Goal: Task Accomplishment & Management: Manage account settings

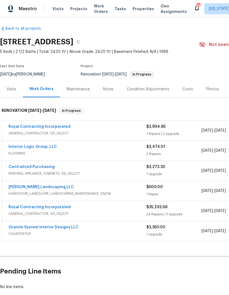
scroll to position [2, 0]
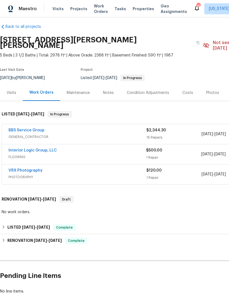
scroll to position [4, 0]
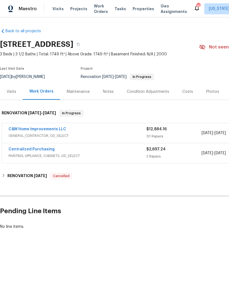
click at [46, 128] on link "C&W Home Improvements LLC" at bounding box center [38, 129] width 58 height 4
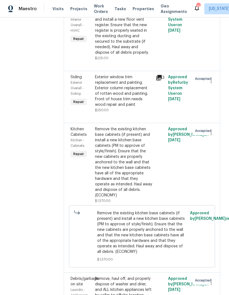
scroll to position [827, 0]
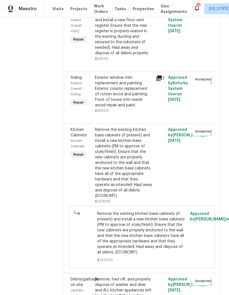
click at [123, 168] on div "Remove the existing kitchen base cabinets (if present) and install a new kitche…" at bounding box center [124, 163] width 58 height 72
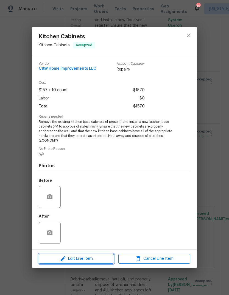
click at [89, 257] on span "Edit Line Item" at bounding box center [76, 258] width 72 height 7
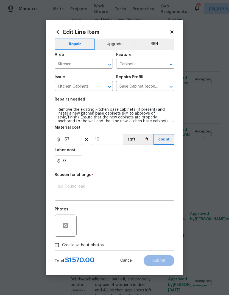
click at [118, 37] on div "Repair Upgrade BRN Area Kitchen ​ Feature Cabinets ​ Issue Kitchen Cabinets ​ R…" at bounding box center [115, 143] width 120 height 214
click at [117, 43] on button "Upgrade" at bounding box center [114, 44] width 39 height 11
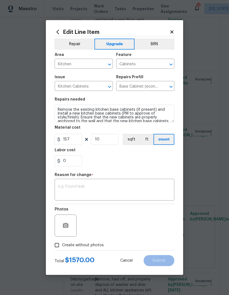
click at [103, 188] on textarea at bounding box center [114, 190] width 113 height 12
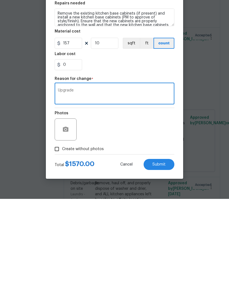
type textarea "Upgrade"
click at [161, 258] on span "Submit" at bounding box center [159, 260] width 13 height 4
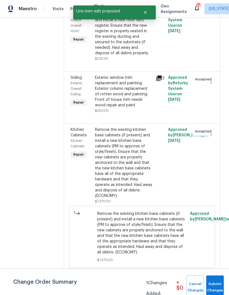
scroll to position [0, 0]
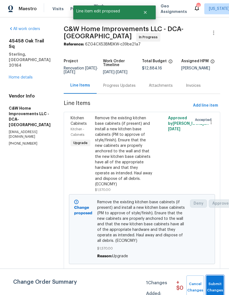
click at [217, 283] on span "Submit Changes" at bounding box center [215, 287] width 12 height 13
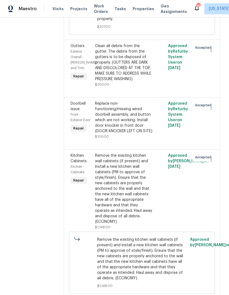
scroll to position [2068, 0]
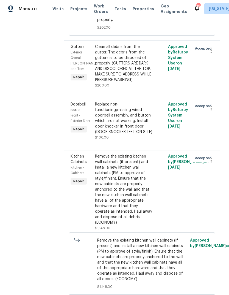
click at [128, 215] on div "Remove the existing kitchen wall cabinets (if present) and install a new kitche…" at bounding box center [124, 190] width 58 height 72
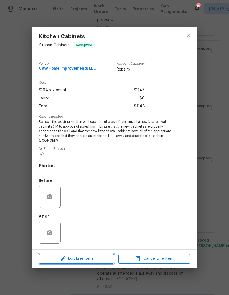
click at [90, 258] on span "Edit Line Item" at bounding box center [76, 258] width 72 height 7
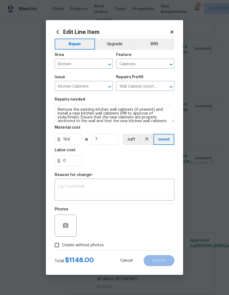
click at [111, 45] on button "Upgrade" at bounding box center [114, 44] width 39 height 11
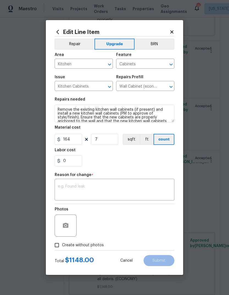
click at [103, 196] on textarea at bounding box center [114, 190] width 113 height 12
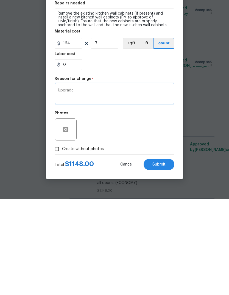
type textarea "Upgrade"
click at [163, 255] on button "Submit" at bounding box center [159, 260] width 31 height 11
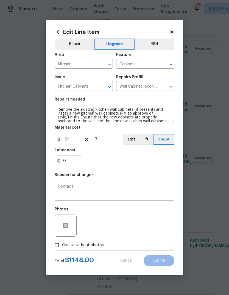
scroll to position [0, 0]
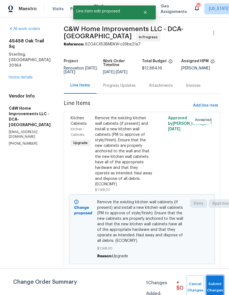
click at [217, 283] on span "Submit Changes" at bounding box center [215, 287] width 12 height 13
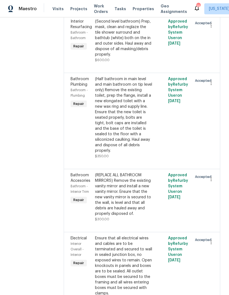
scroll to position [548, 0]
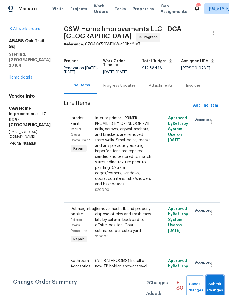
click at [217, 286] on span "Submit Changes" at bounding box center [215, 287] width 12 height 13
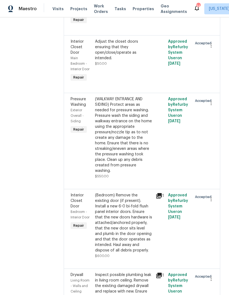
scroll to position [1562, 0]
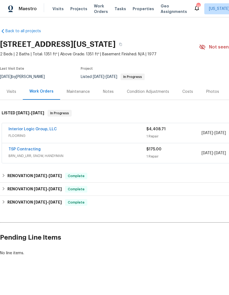
click at [44, 127] on link "Interior Logic Group, LLC" at bounding box center [33, 129] width 48 height 4
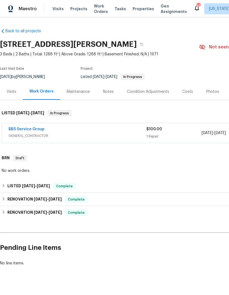
click at [31, 127] on link "BBS Service Group" at bounding box center [27, 129] width 36 height 4
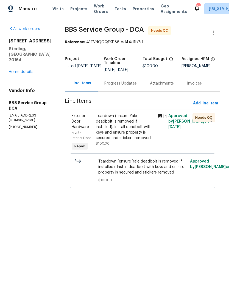
click at [114, 128] on div "Teardown (ensure Yale deadbolt is removed if installed). Install deadbolt with …" at bounding box center [124, 127] width 57 height 28
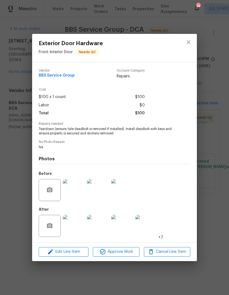
click at [104, 224] on img at bounding box center [98, 226] width 22 height 22
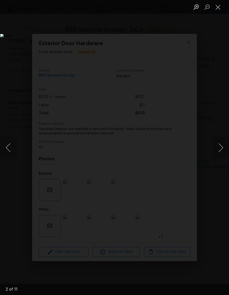
click at [216, 6] on button "Close lightbox" at bounding box center [218, 7] width 11 height 10
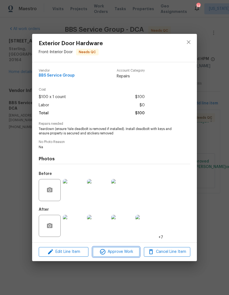
click at [121, 252] on span "Approve Work" at bounding box center [116, 251] width 43 height 7
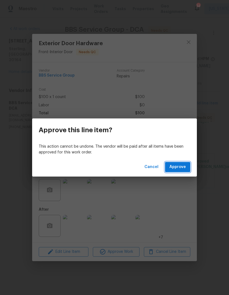
click at [182, 166] on span "Approve" at bounding box center [178, 166] width 17 height 7
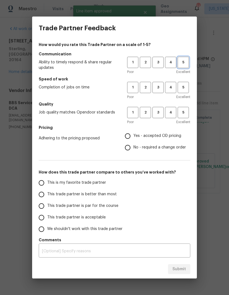
click at [183, 62] on span "5" at bounding box center [184, 62] width 10 height 6
click at [184, 87] on span "5" at bounding box center [184, 87] width 10 height 6
click at [187, 113] on span "5" at bounding box center [184, 112] width 10 height 6
click at [130, 135] on input "Yes - accepted OD pricing" at bounding box center [128, 136] width 12 height 12
radio input "true"
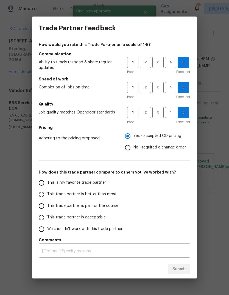
click at [45, 193] on input "This trade partner is better than most" at bounding box center [42, 194] width 12 height 12
click at [184, 265] on button "Submit" at bounding box center [179, 269] width 22 height 10
radio input "true"
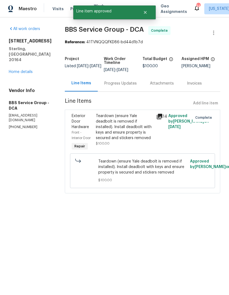
radio input "false"
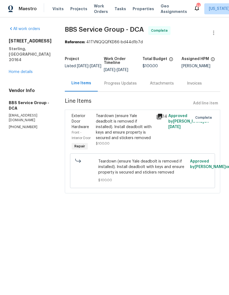
click at [29, 70] on link "Home details" at bounding box center [21, 72] width 24 height 4
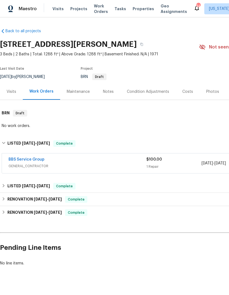
click at [13, 89] on div "Visits" at bounding box center [12, 92] width 10 height 6
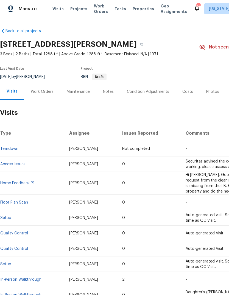
click at [23, 149] on td "Teardown" at bounding box center [32, 148] width 65 height 15
click at [12, 148] on link "Teardown" at bounding box center [9, 149] width 18 height 4
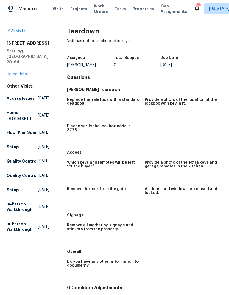
click at [25, 59] on div "723 N York Rd Sterling, VA 20164 Home details" at bounding box center [28, 58] width 43 height 36
click at [21, 72] on link "Home details" at bounding box center [19, 74] width 24 height 4
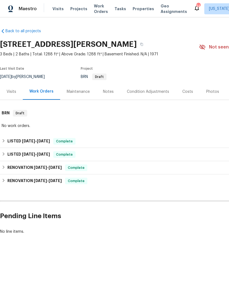
click at [13, 91] on div "Visits" at bounding box center [12, 92] width 10 height 6
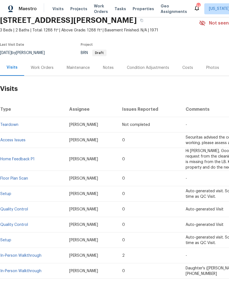
scroll to position [24, 0]
click at [56, 9] on span "Visits" at bounding box center [58, 9] width 11 height 6
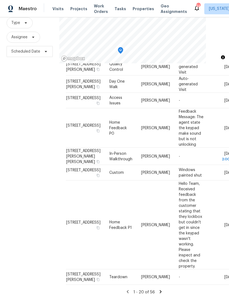
scroll to position [21, 0]
click at [0, 0] on icon at bounding box center [0, 0] width 0 height 0
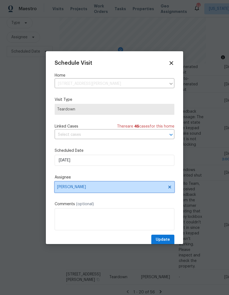
click at [170, 189] on icon at bounding box center [170, 187] width 4 height 4
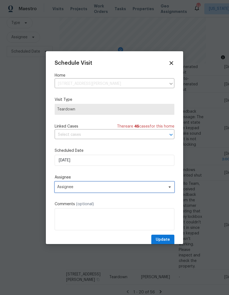
click at [98, 189] on span "Assignee" at bounding box center [111, 187] width 108 height 4
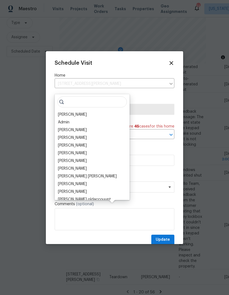
click at [83, 112] on div "[PERSON_NAME]" at bounding box center [72, 115] width 29 height 6
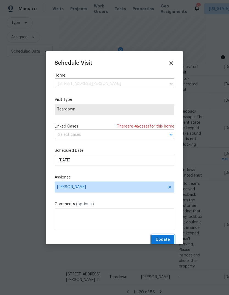
click at [164, 238] on span "Update" at bounding box center [163, 239] width 14 height 7
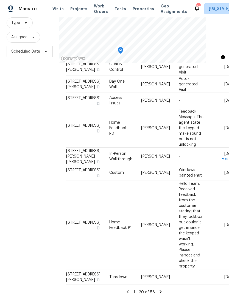
click at [158, 289] on icon at bounding box center [160, 291] width 5 height 5
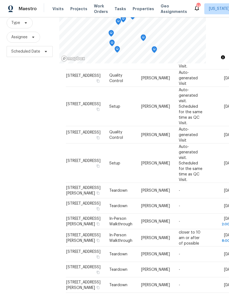
click at [127, 294] on icon at bounding box center [127, 299] width 2 height 3
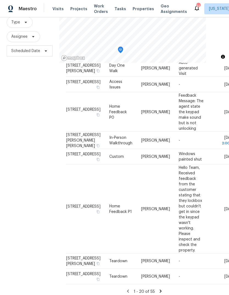
scroll to position [53, 0]
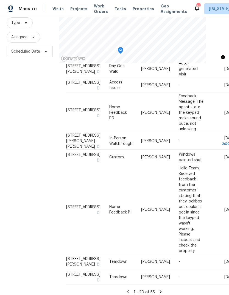
click at [78, 266] on span "723 N York Rd, Sterling, VA 20164" at bounding box center [83, 261] width 34 height 9
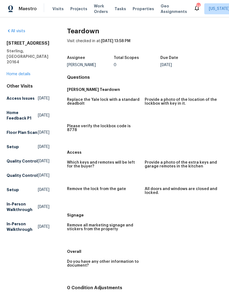
click at [23, 72] on link "Home details" at bounding box center [19, 74] width 24 height 4
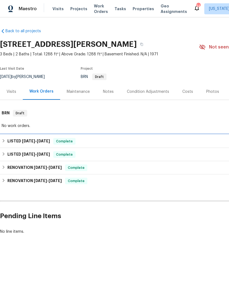
click at [23, 140] on span "[DATE]" at bounding box center [28, 141] width 13 height 4
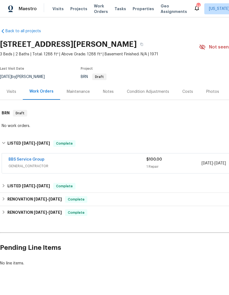
click at [34, 158] on link "BBS Service Group" at bounding box center [27, 159] width 36 height 4
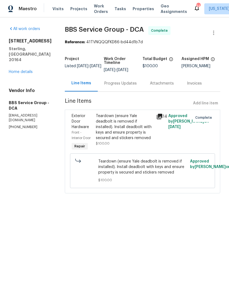
click at [158, 114] on icon at bounding box center [160, 117] width 6 height 6
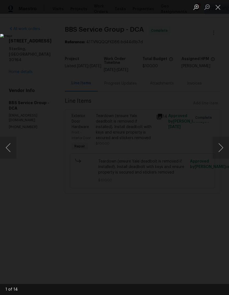
click at [224, 146] on button "Next image" at bounding box center [221, 147] width 17 height 22
click at [221, 146] on button "Next image" at bounding box center [221, 147] width 17 height 22
click at [217, 146] on button "Next image" at bounding box center [221, 147] width 17 height 22
click at [177, 135] on img "Lightbox" at bounding box center [88, 147] width 177 height 227
click at [223, 144] on button "Next image" at bounding box center [221, 147] width 17 height 22
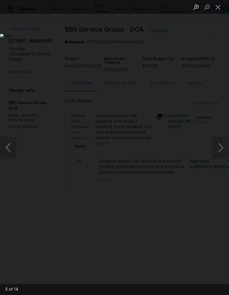
click at [222, 145] on button "Next image" at bounding box center [221, 147] width 17 height 22
click at [223, 147] on button "Next image" at bounding box center [221, 147] width 17 height 22
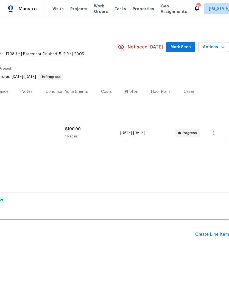
scroll to position [0, 81]
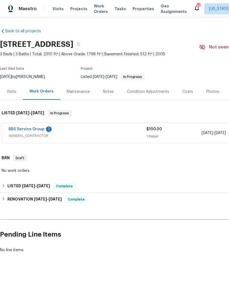
click at [13, 92] on div "Visits" at bounding box center [12, 92] width 10 height 6
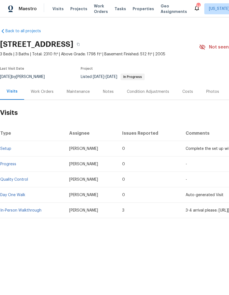
click at [42, 91] on div "Work Orders" at bounding box center [42, 92] width 23 height 6
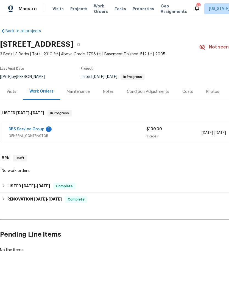
click at [31, 130] on link "BBS Service Group" at bounding box center [27, 129] width 36 height 4
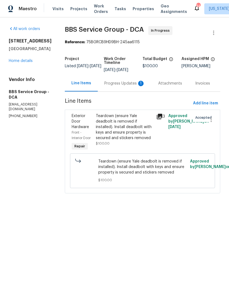
click at [114, 84] on div "Progress Updates 1" at bounding box center [125, 84] width 41 height 6
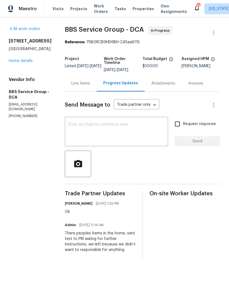
click at [80, 81] on div "Line Items" at bounding box center [81, 84] width 19 height 6
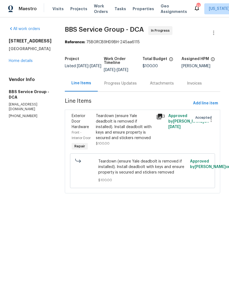
click at [28, 63] on link "Home details" at bounding box center [21, 61] width 24 height 4
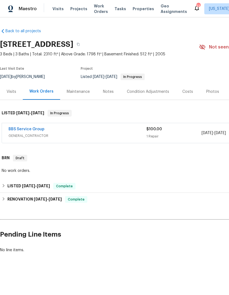
click at [25, 130] on link "BBS Service Group" at bounding box center [27, 129] width 36 height 4
